Goal: Task Accomplishment & Management: Complete application form

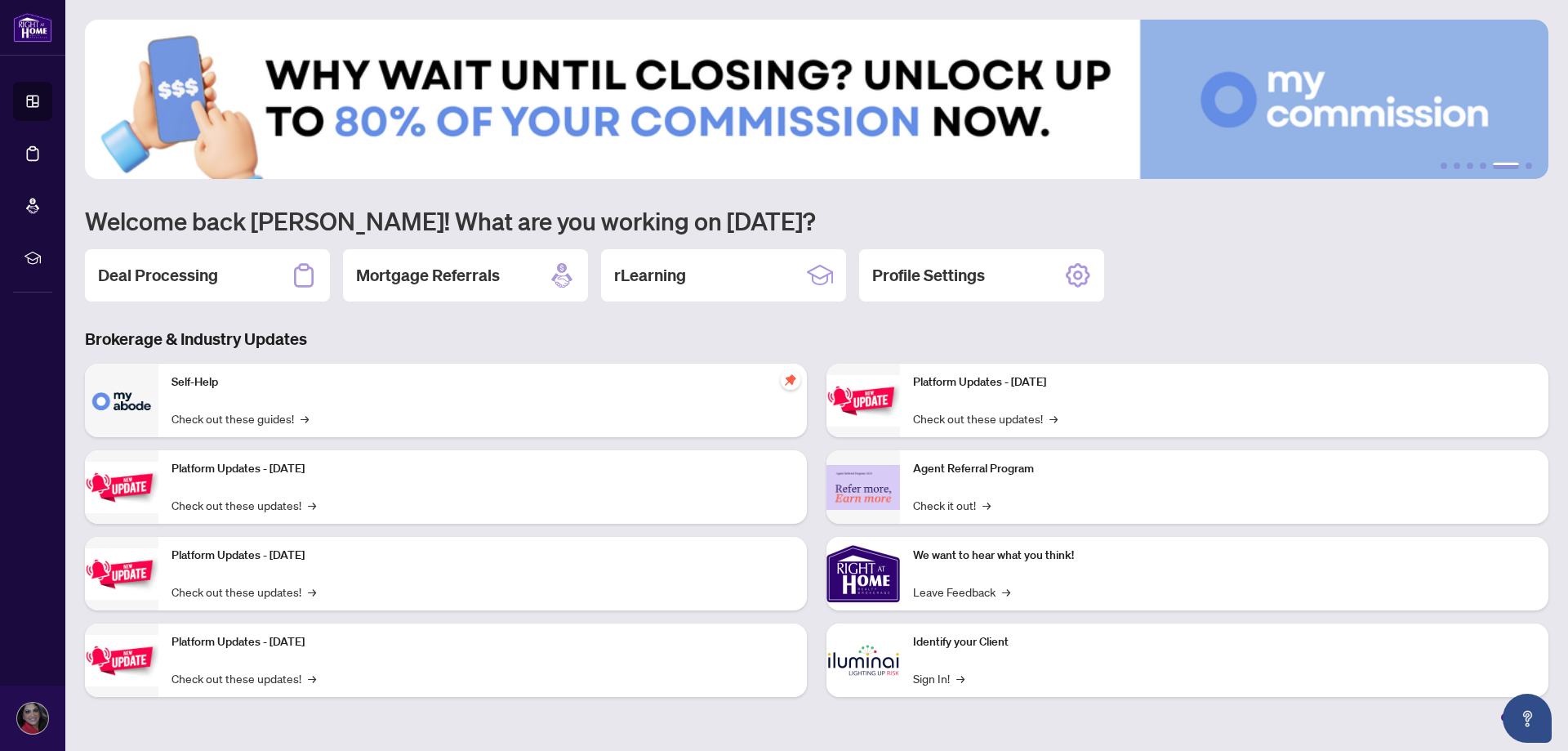
click at [223, 272] on div "Deal Processing" at bounding box center [207, 275] width 245 height 52
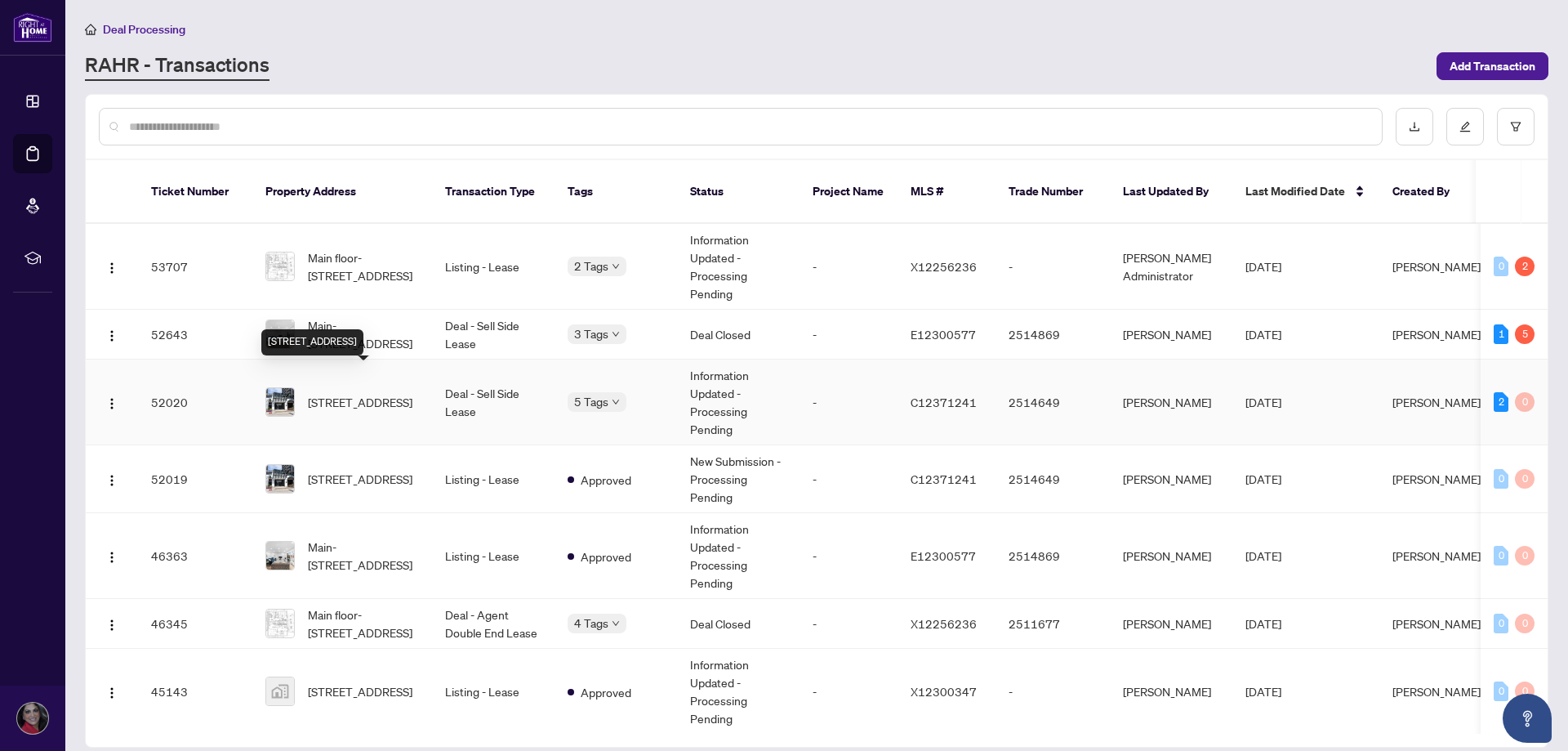
click at [386, 395] on span "[STREET_ADDRESS]" at bounding box center [360, 402] width 105 height 18
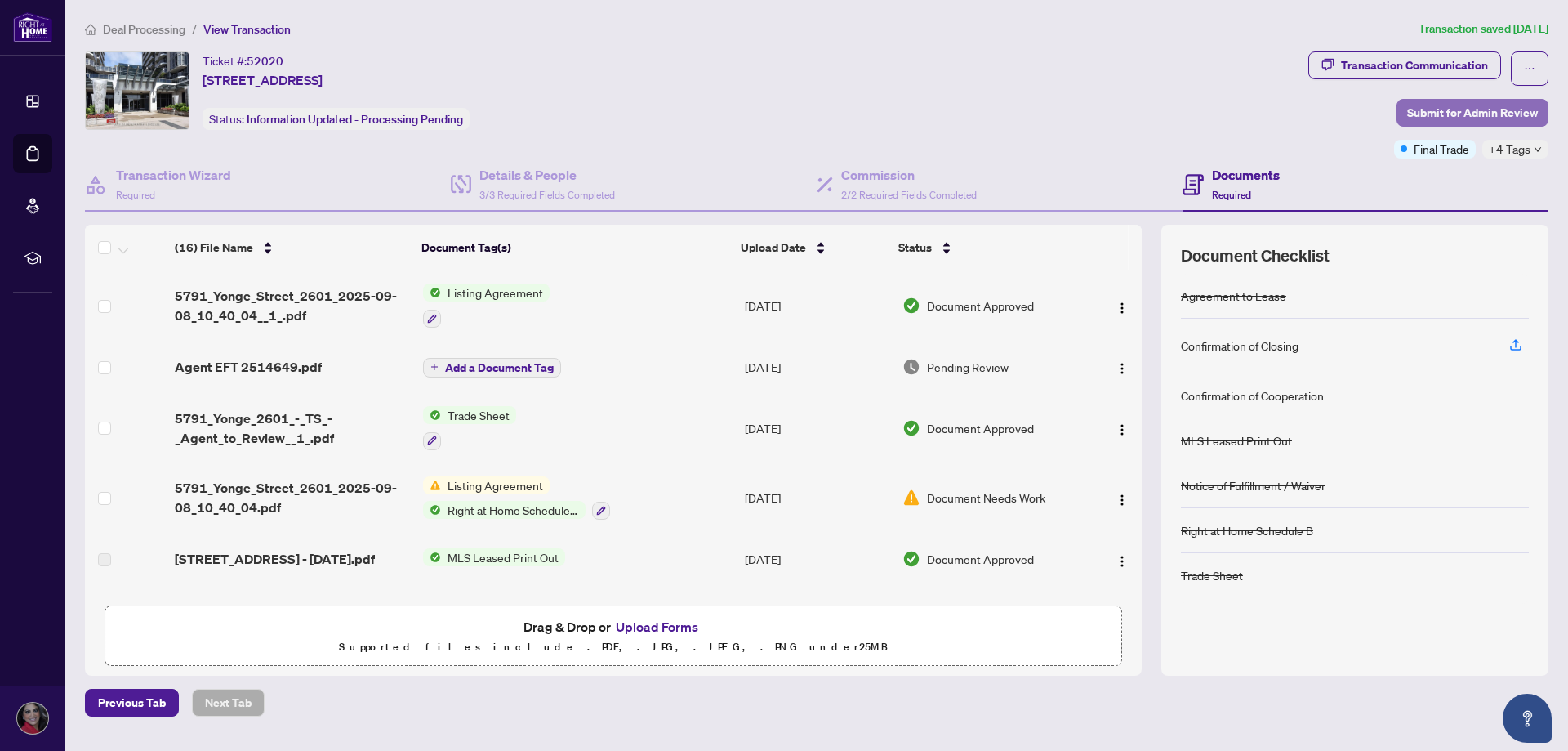
click at [1452, 106] on span "Submit for Admin Review" at bounding box center [1473, 113] width 131 height 26
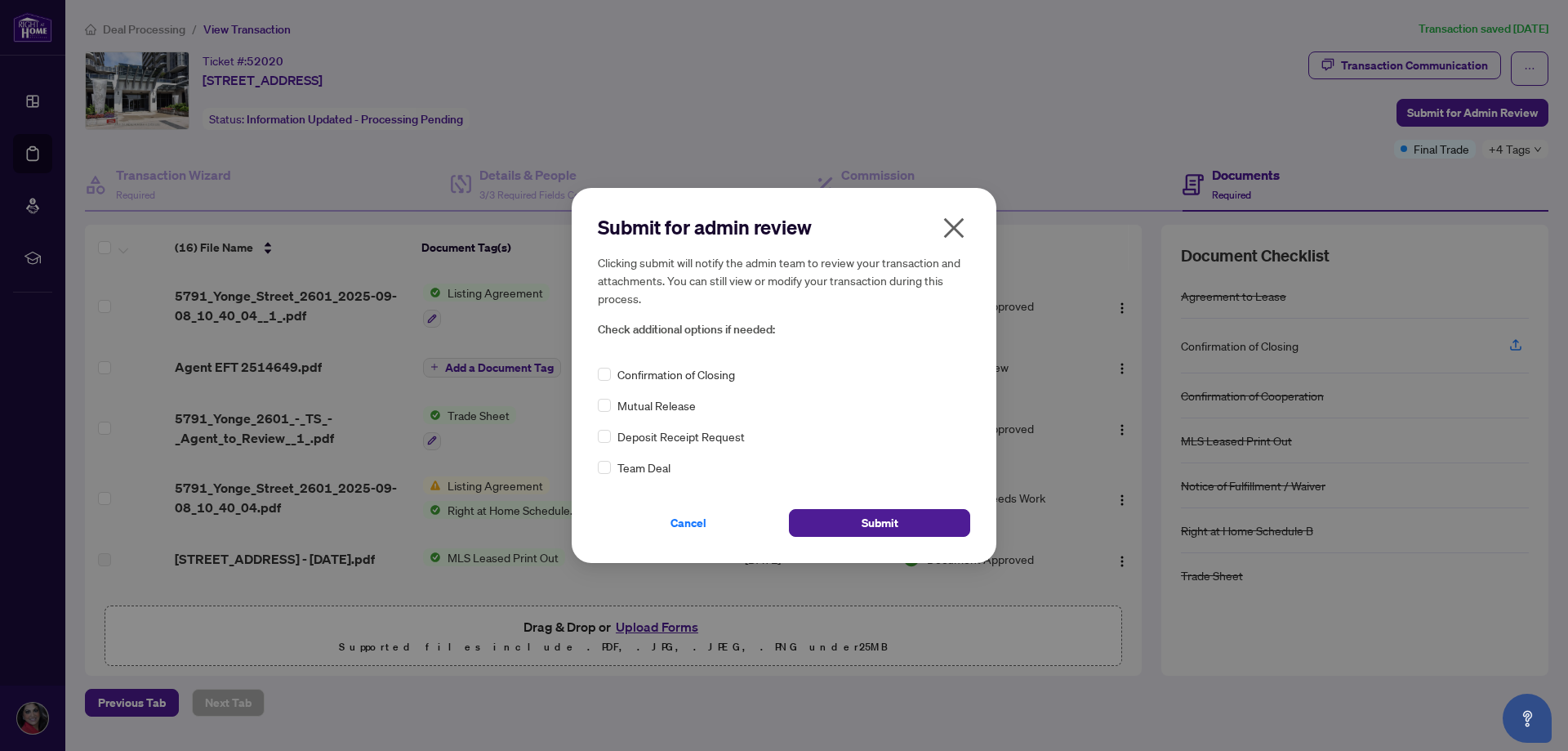
click at [612, 373] on div "Confirmation of Closing" at bounding box center [784, 374] width 373 height 18
click at [842, 526] on button "Submit" at bounding box center [879, 523] width 181 height 28
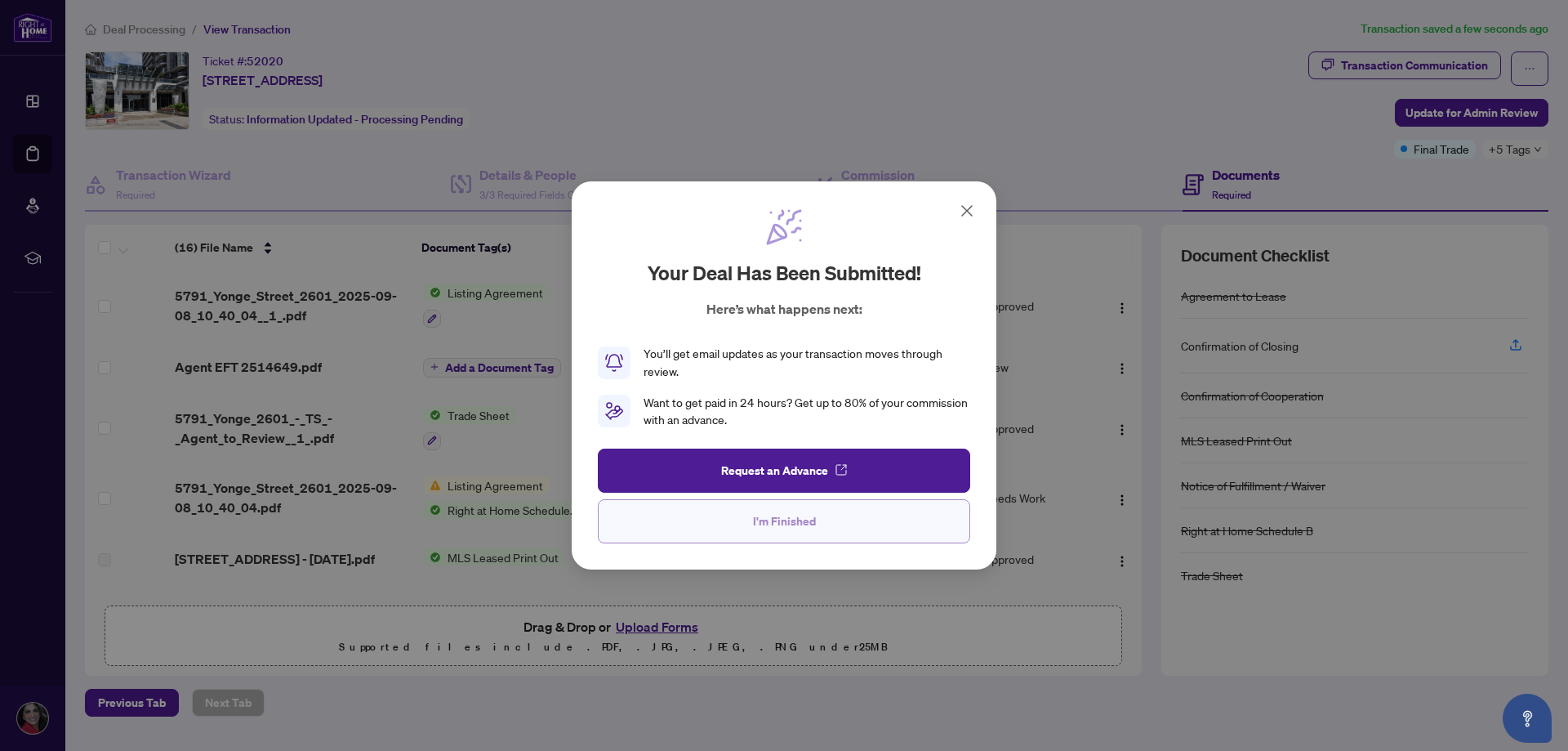
click at [837, 518] on button "I'm Finished" at bounding box center [784, 521] width 373 height 44
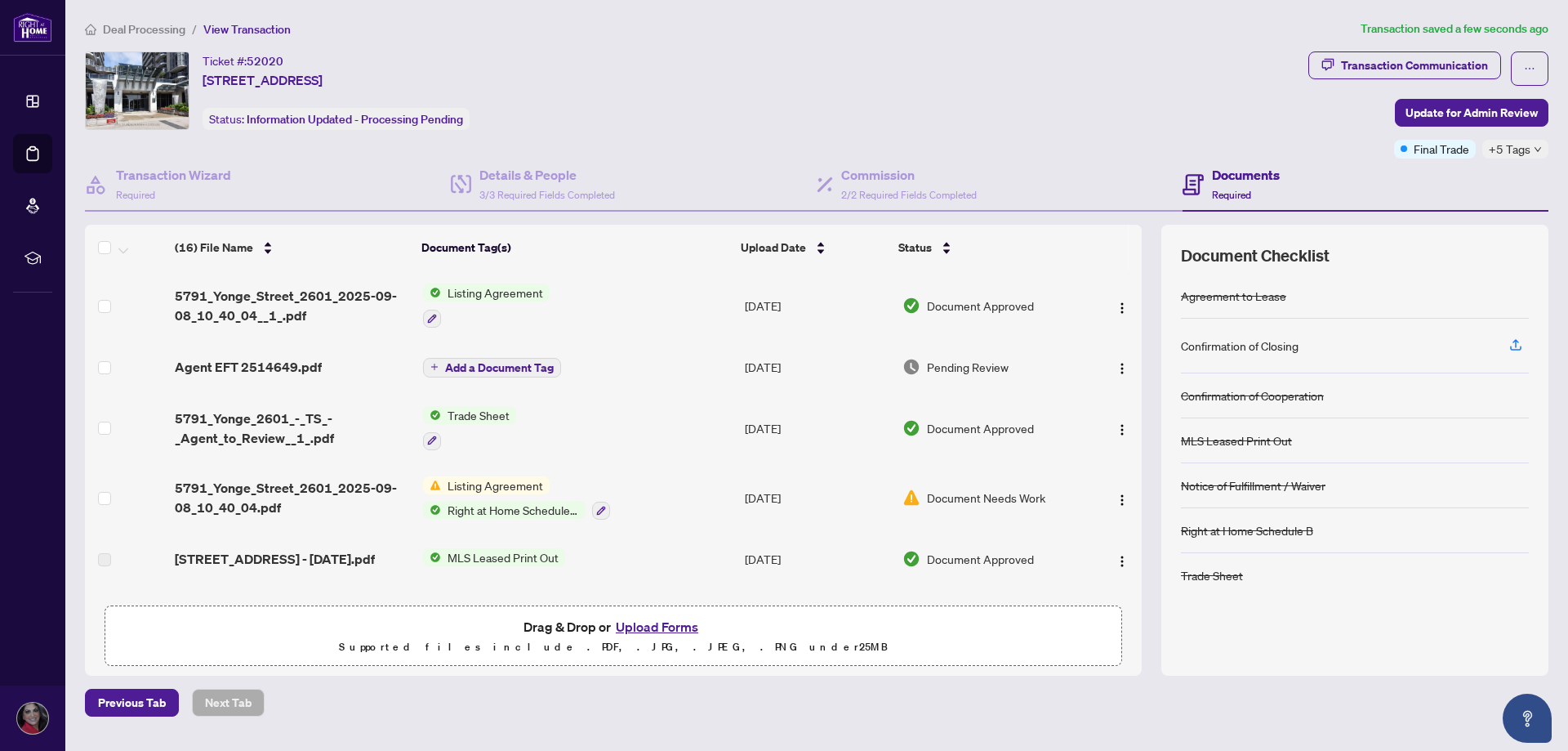
click at [958, 361] on span "Pending Review" at bounding box center [968, 367] width 82 height 18
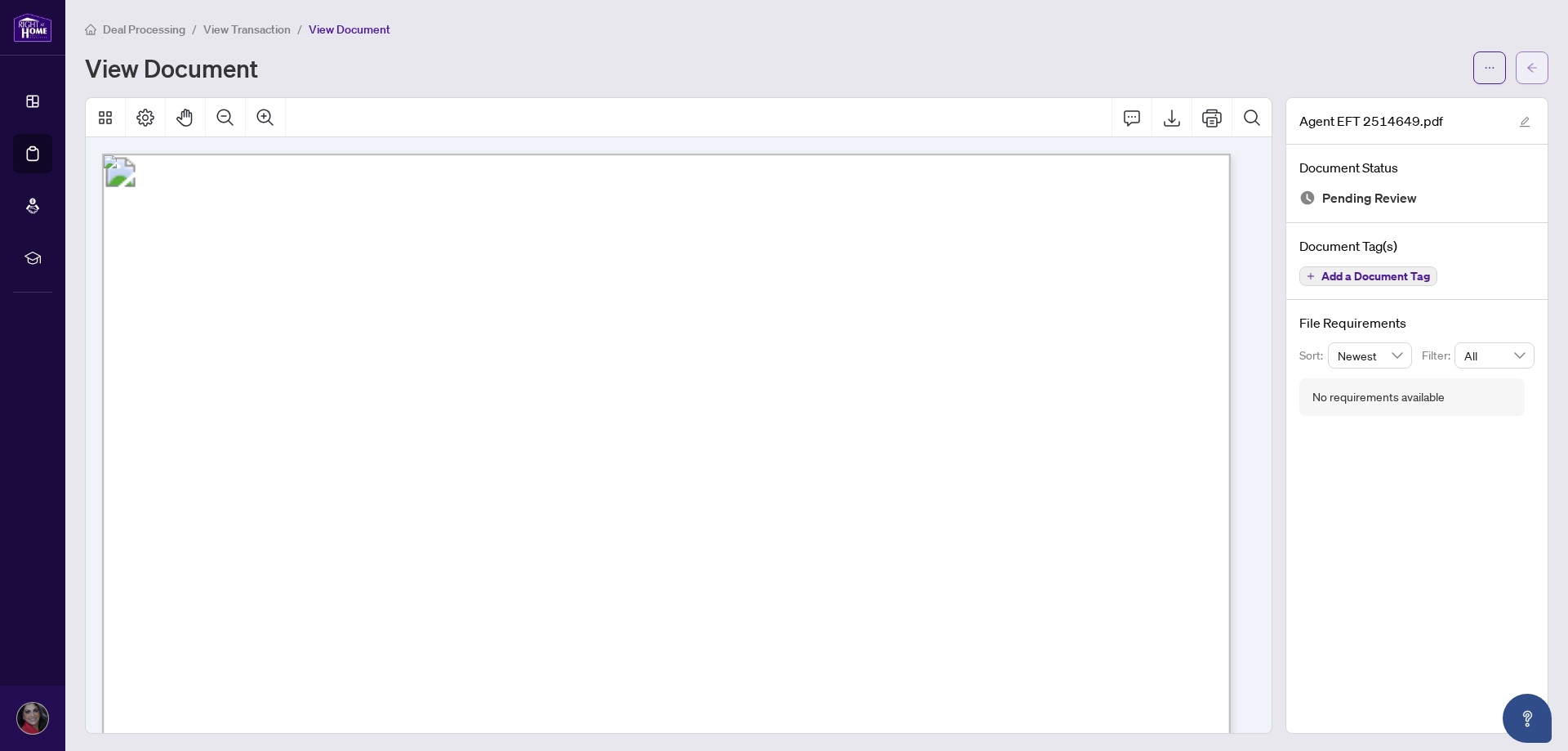
click at [1516, 61] on button "button" at bounding box center [1532, 68] width 33 height 33
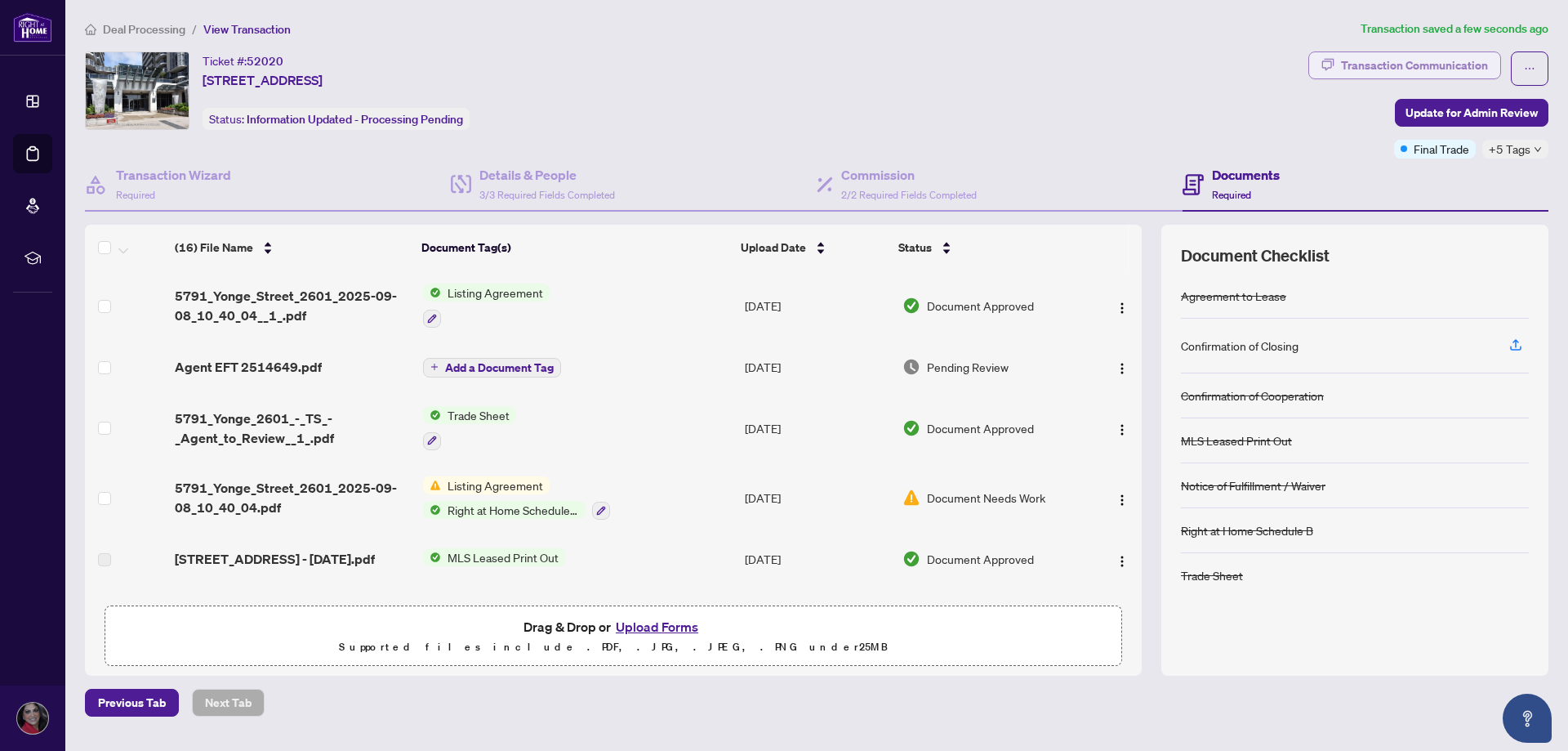
drag, startPoint x: 1448, startPoint y: 86, endPoint x: 1448, endPoint y: 67, distance: 19.0
click at [1448, 69] on div "Transaction Communication Update for Admin Review Final Trade +5 Tags" at bounding box center [1428, 105] width 240 height 107
click at [1448, 62] on div "Transaction Communication" at bounding box center [1415, 66] width 147 height 26
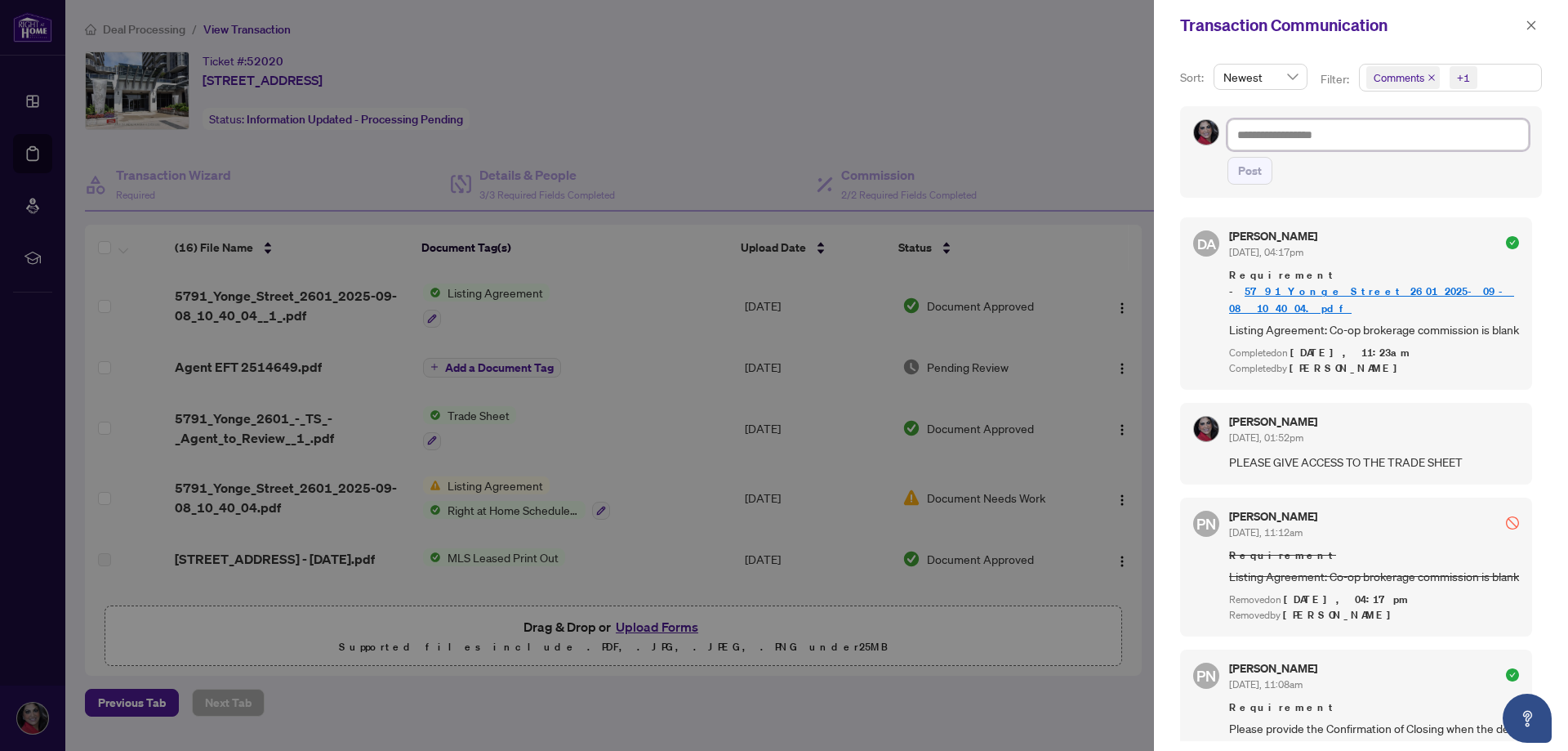
click at [1367, 143] on textarea at bounding box center [1378, 135] width 301 height 31
drag, startPoint x: 1519, startPoint y: 21, endPoint x: 1527, endPoint y: 25, distance: 8.9
click at [1521, 22] on div "Transaction Communication" at bounding box center [1361, 25] width 414 height 51
click at [899, 66] on div at bounding box center [784, 375] width 1568 height 751
click at [1548, 26] on div "Transaction Communication" at bounding box center [1361, 25] width 414 height 51
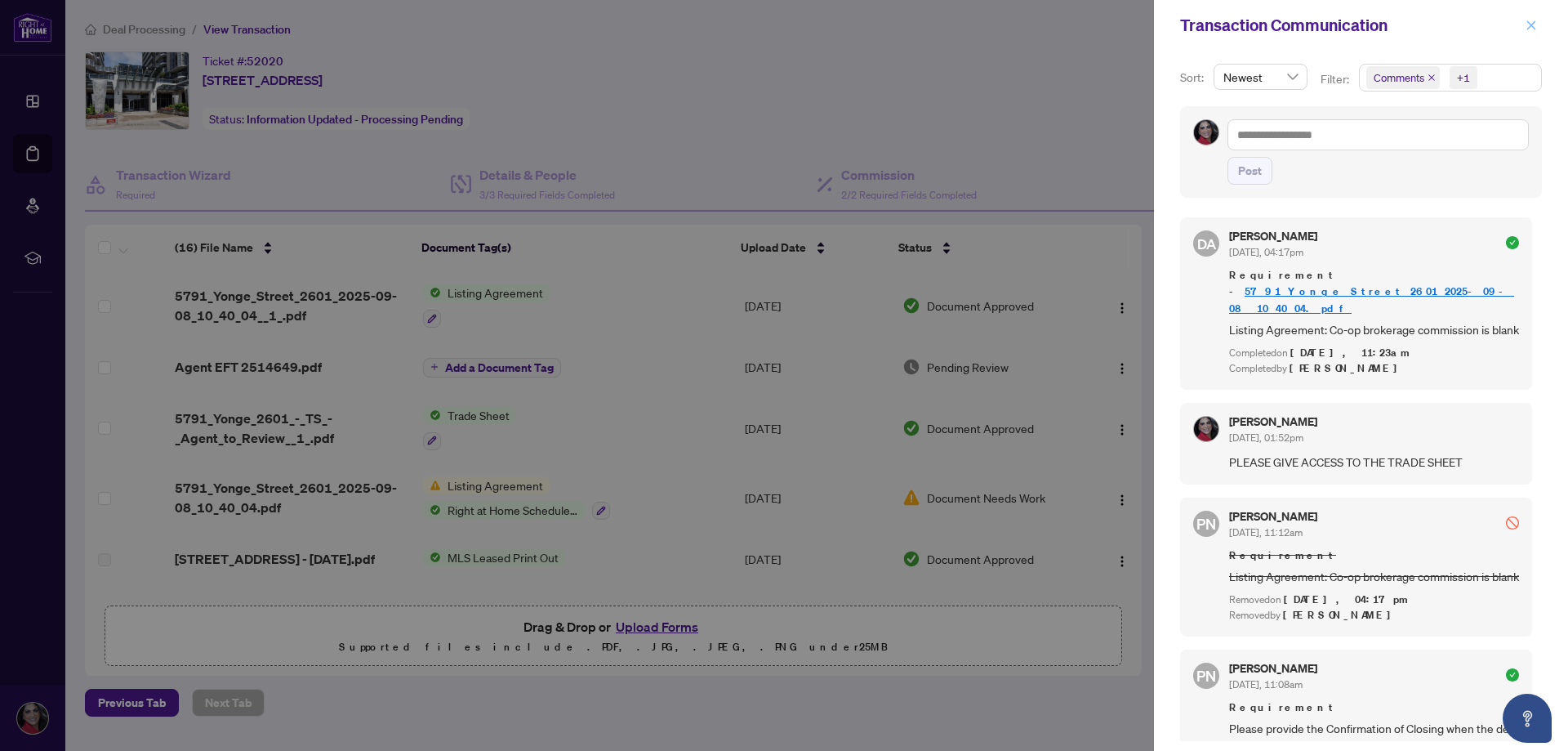
click at [1531, 29] on icon "close" at bounding box center [1531, 25] width 11 height 11
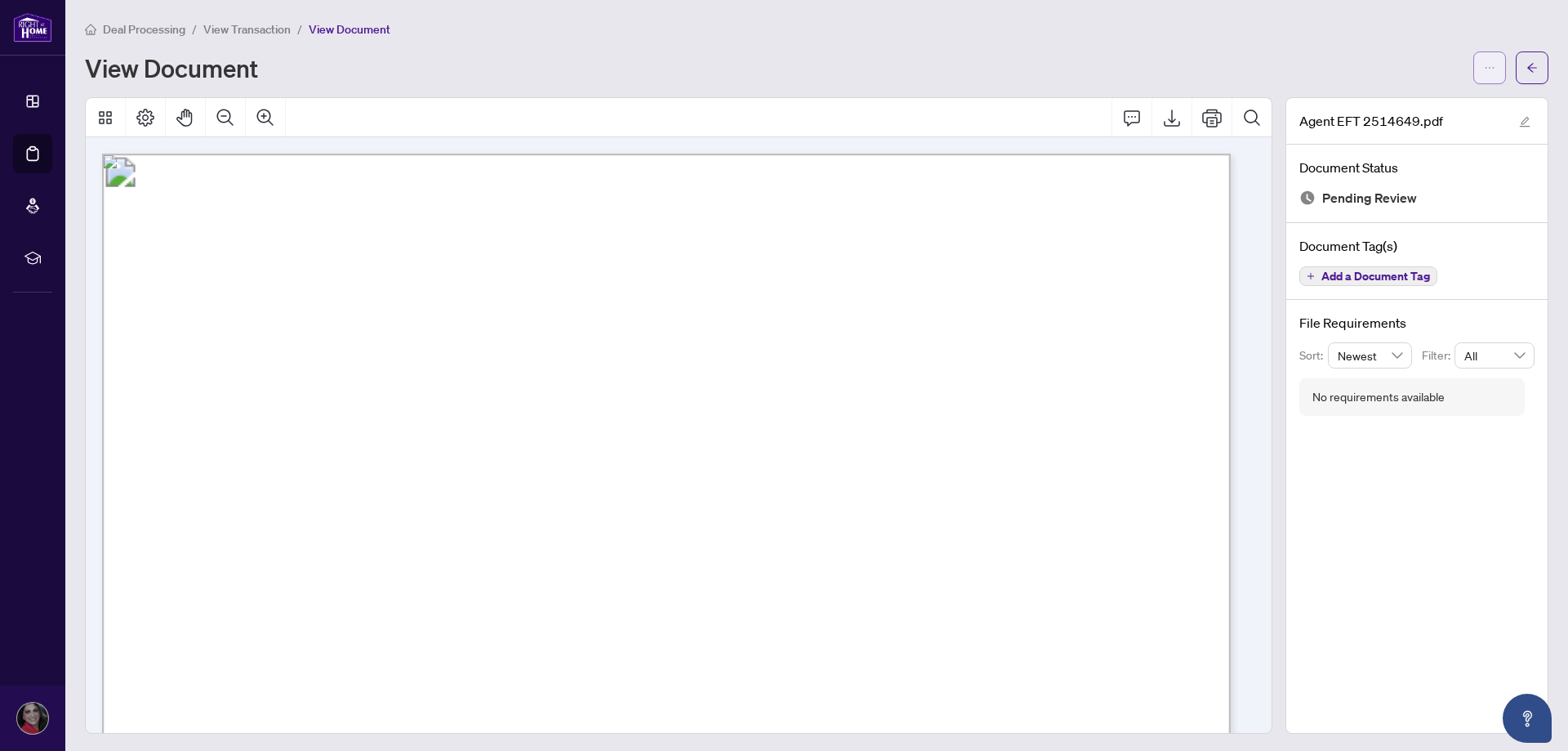
click at [1488, 59] on button "button" at bounding box center [1490, 68] width 33 height 33
click at [1526, 61] on span "button" at bounding box center [1532, 68] width 11 height 26
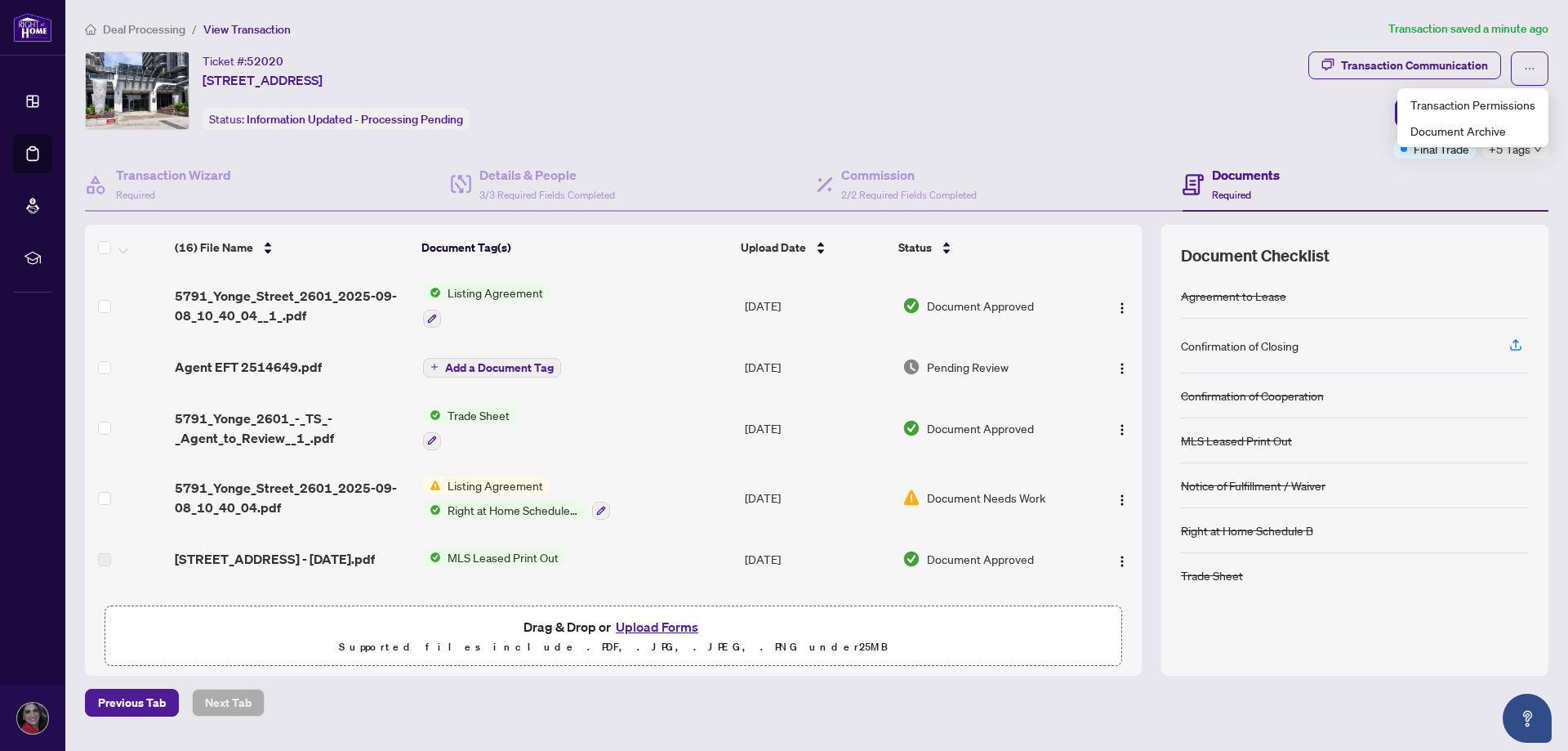
click at [746, 23] on ol "Deal Processing / View Transaction" at bounding box center [734, 29] width 1297 height 19
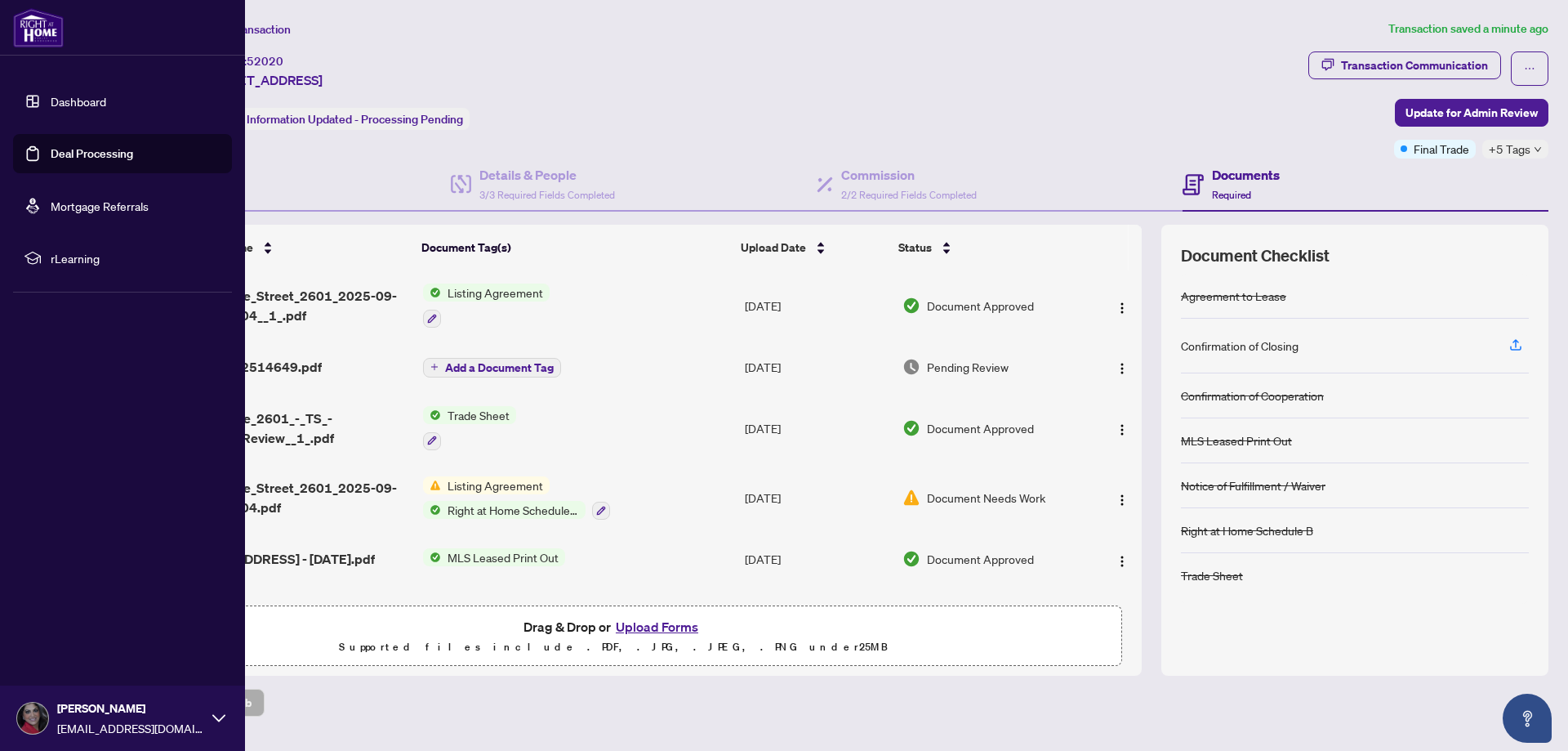
click at [51, 100] on link "Dashboard" at bounding box center [79, 102] width 56 height 15
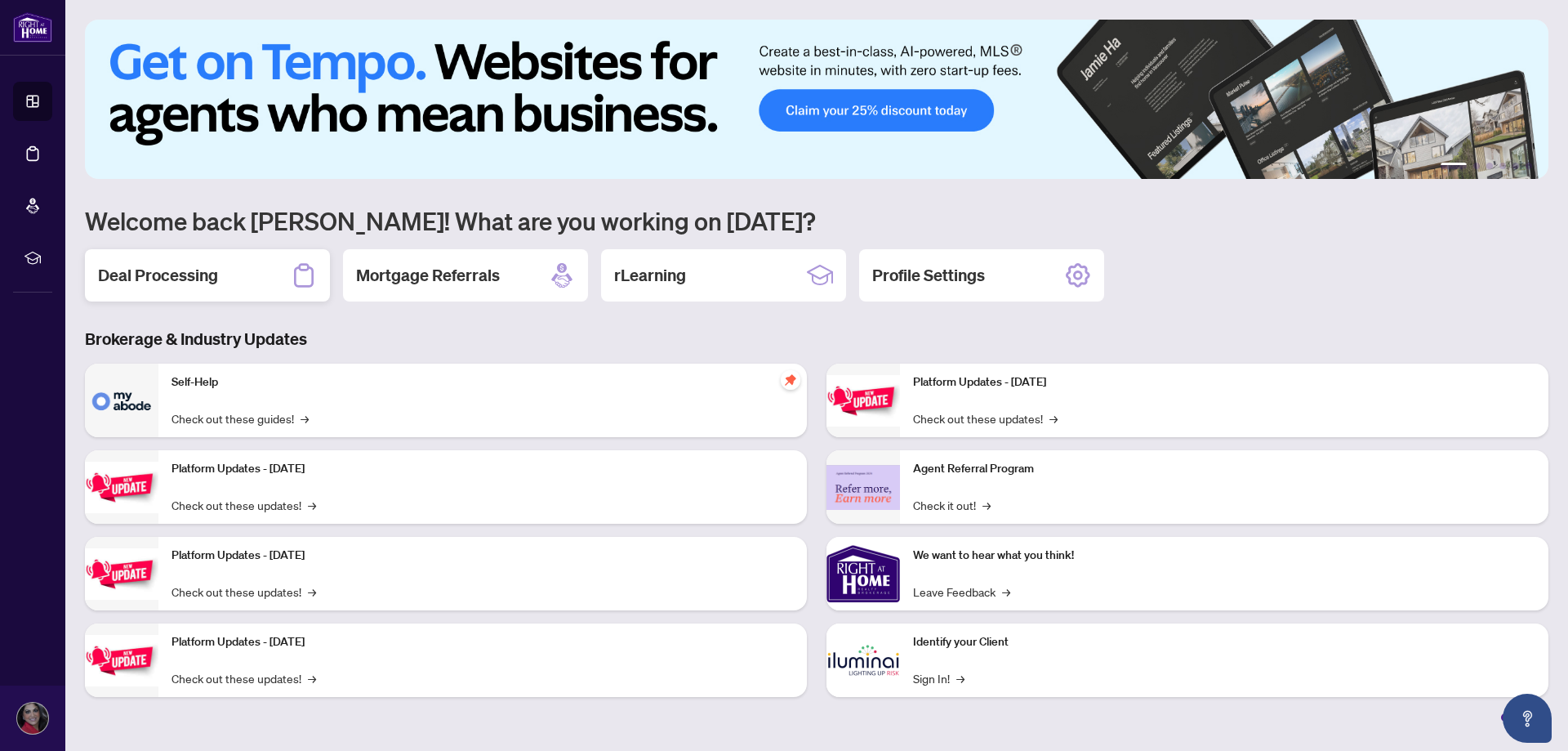
click at [244, 271] on div "Deal Processing" at bounding box center [207, 275] width 245 height 52
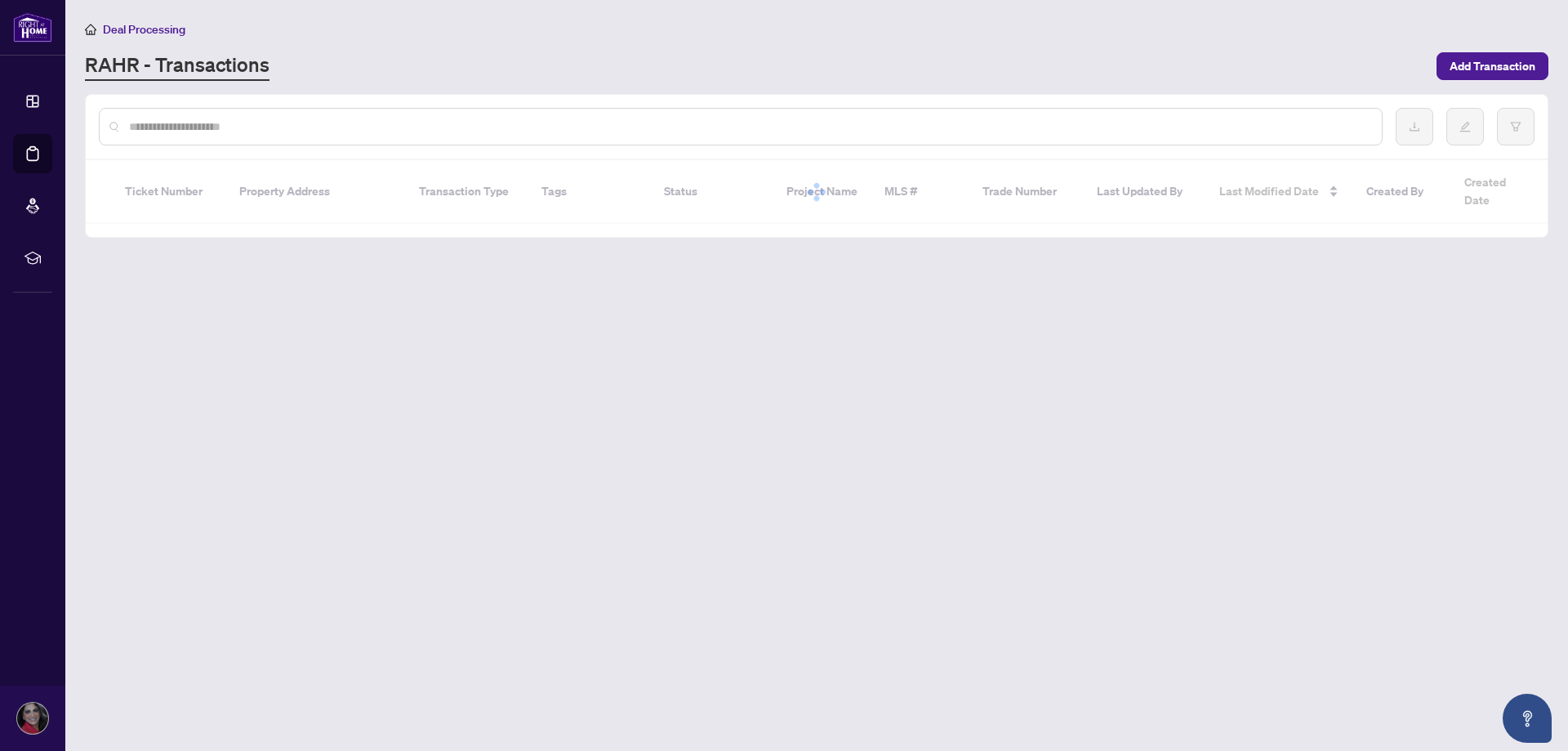
click at [244, 271] on main "Deal Processing [PERSON_NAME] - Transactions Add Transaction Ticket Number Prop…" at bounding box center [816, 375] width 1502 height 751
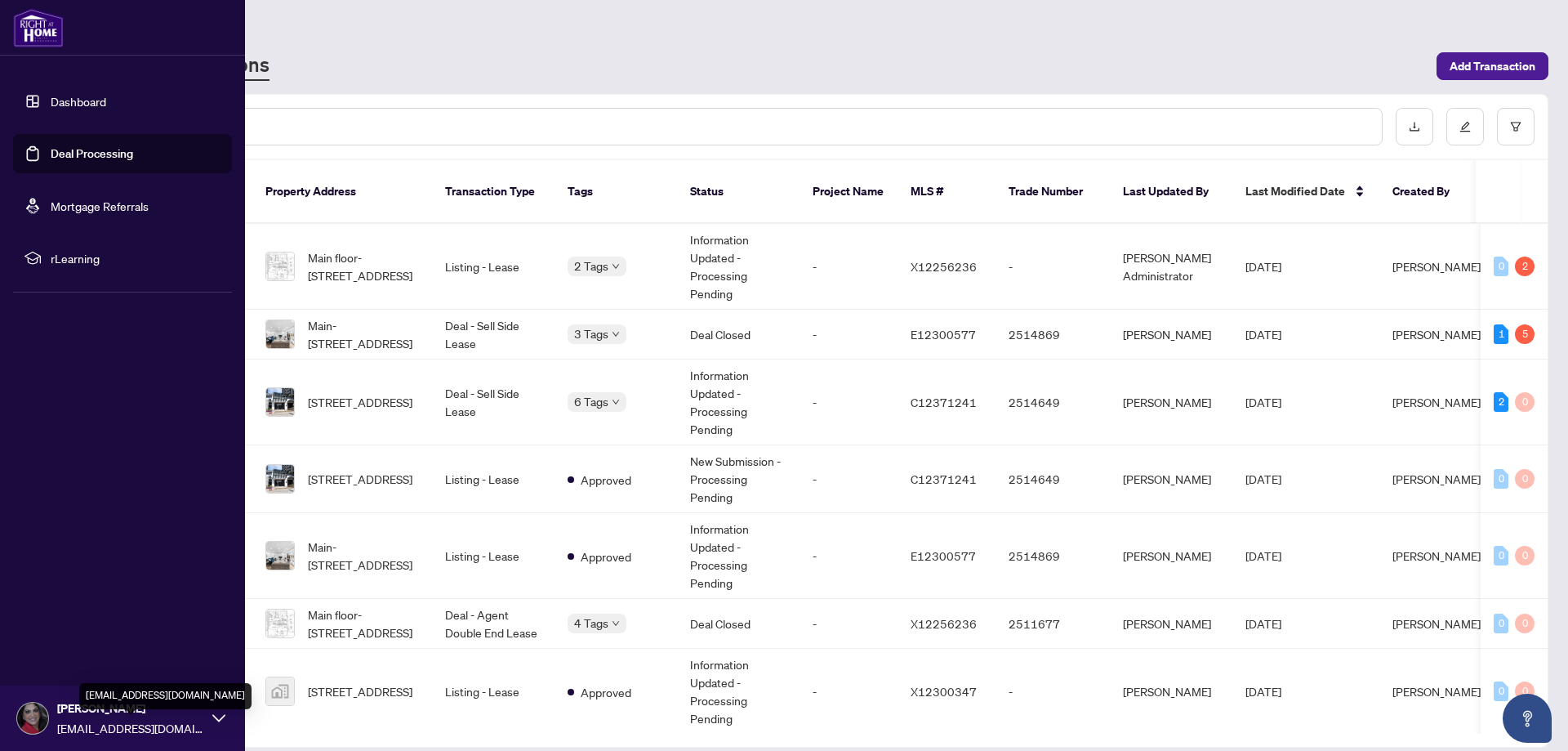
click at [108, 723] on span "[EMAIL_ADDRESS][DOMAIN_NAME]" at bounding box center [131, 728] width 147 height 18
click at [80, 617] on span "Logout" at bounding box center [66, 621] width 37 height 26
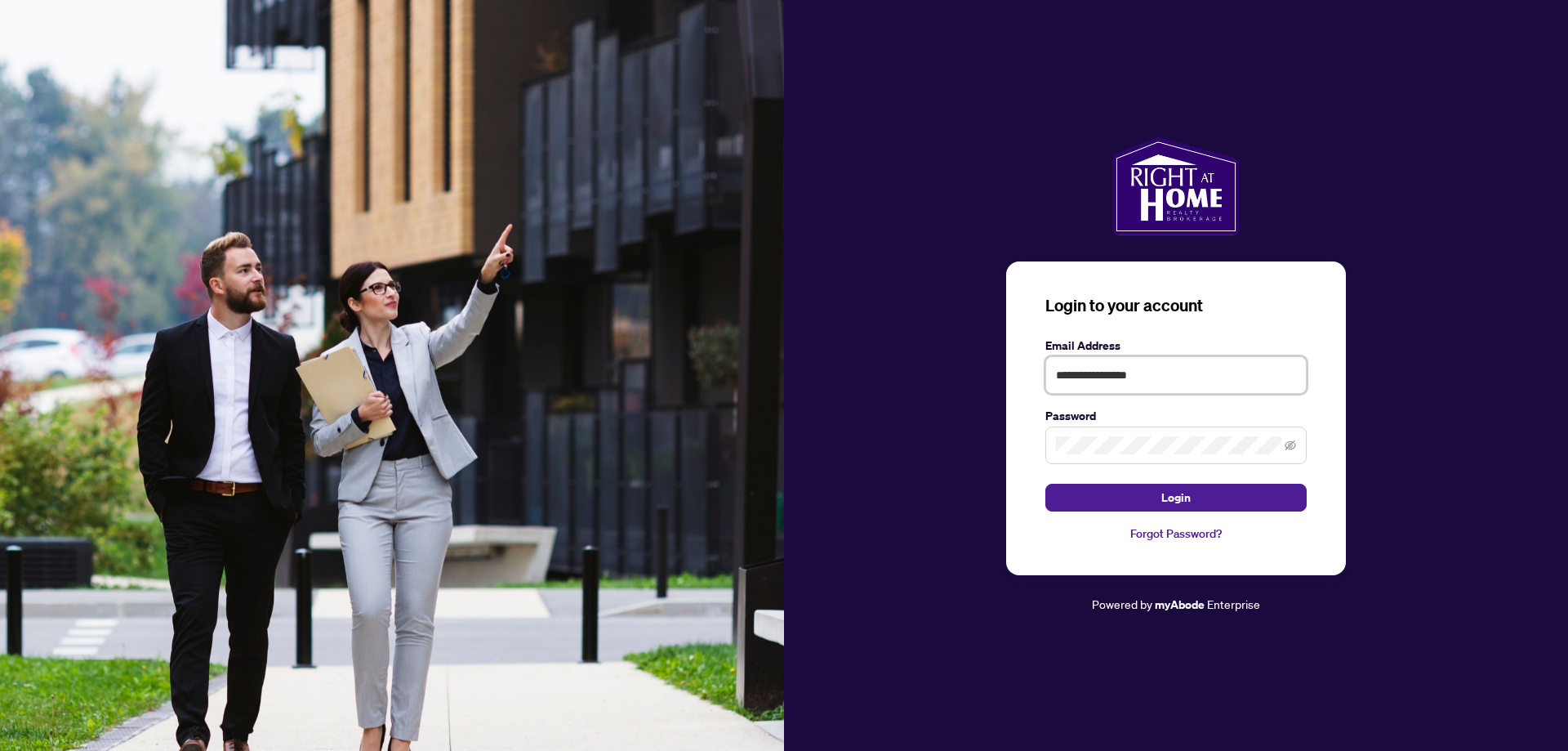
click at [1156, 370] on input "**********" at bounding box center [1176, 375] width 261 height 38
type input "**********"
click at [1136, 494] on button "Login" at bounding box center [1176, 498] width 261 height 28
